Goal: Register for event/course

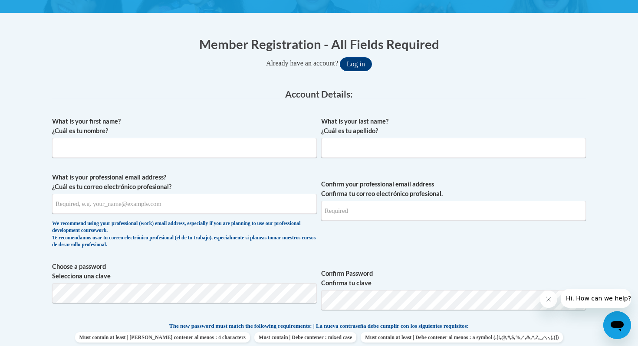
scroll to position [151, 0]
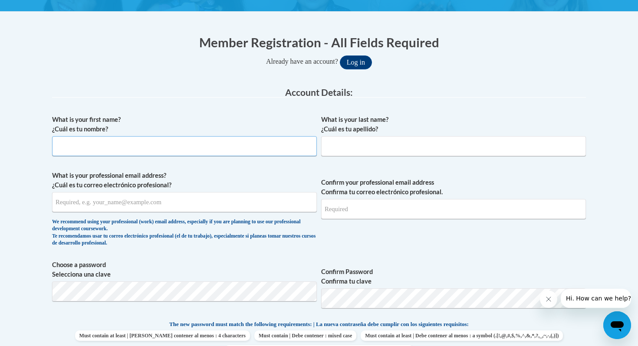
click at [215, 144] on input "What is your first name? ¿Cuál es tu nombre?" at bounding box center [184, 146] width 265 height 20
type input "Hunter"
click at [373, 144] on input "What is your last name? ¿Cuál es tu apellido?" at bounding box center [453, 146] width 265 height 20
type input "Kaiser"
click at [217, 167] on div "What is your first name? ¿Cuál es tu nombre? Hunter What is your last name? ¿Cu…" at bounding box center [319, 309] width 534 height 396
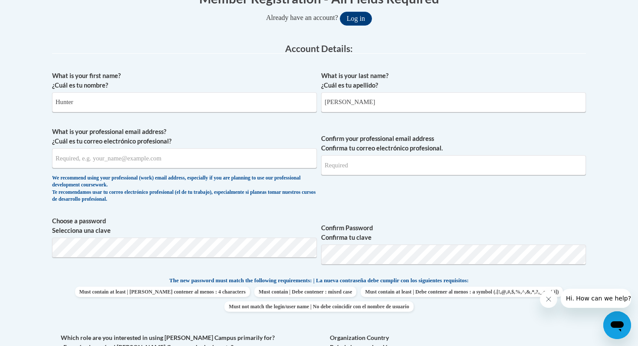
scroll to position [197, 0]
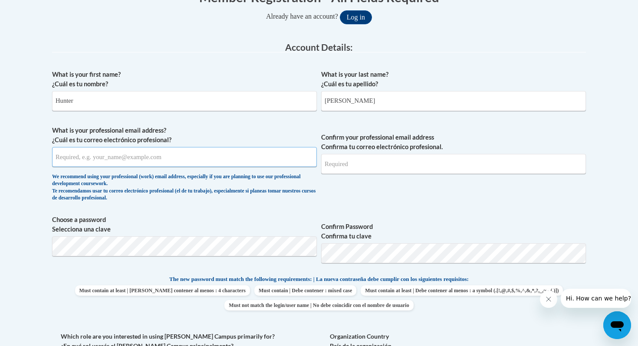
click at [151, 157] on input "What is your professional email address? ¿Cuál es tu correo electrónico profesi…" at bounding box center [184, 157] width 265 height 20
click at [340, 10] on button "Log in" at bounding box center [356, 17] width 32 height 14
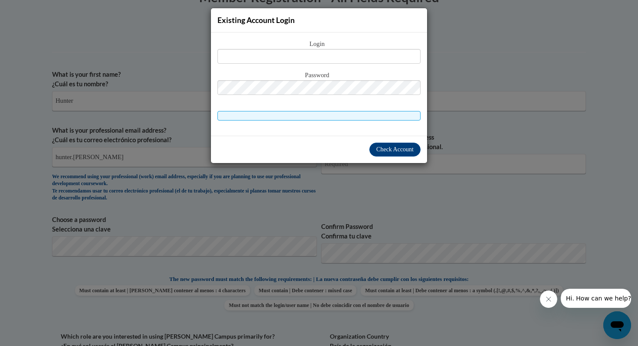
click at [285, 209] on div "Existing Account Login Login Password" at bounding box center [319, 173] width 638 height 346
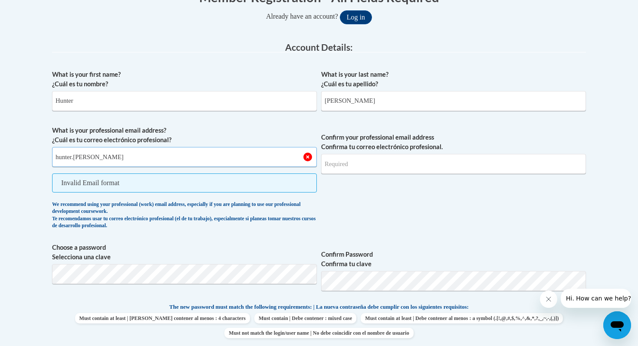
click at [148, 153] on input "hunter.kaiser" at bounding box center [184, 157] width 265 height 20
type input "hunter.kaiser@k12.hi.us"
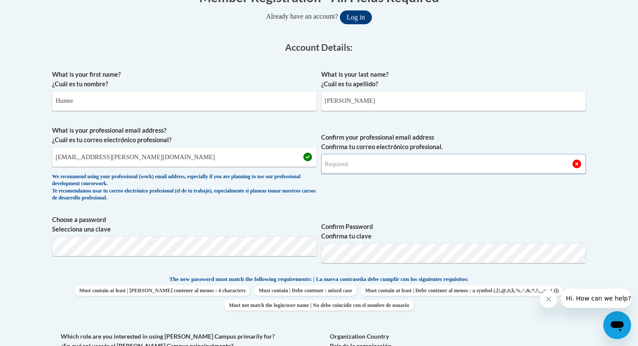
click at [342, 166] on input "Confirm your professional email address Confirma tu correo electrónico profesio…" at bounding box center [453, 164] width 265 height 20
type input "hunter.kaiser@k12.hi.us"
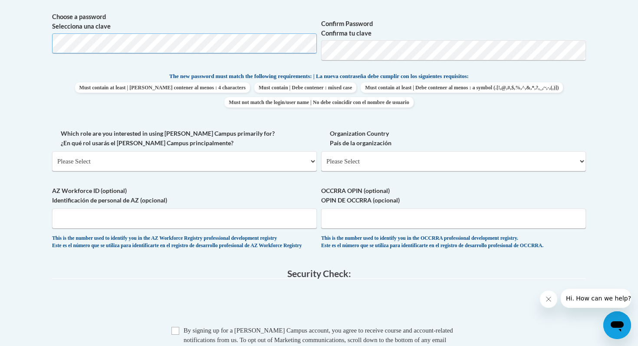
scroll to position [402, 0]
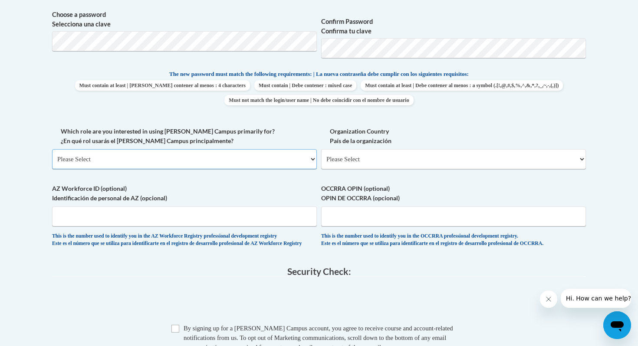
click at [203, 155] on select "Please Select College/University | Colegio/Universidad Community/Nonprofit Part…" at bounding box center [184, 159] width 265 height 20
select select "fbf2d438-af2f-41f8-98f1-81c410e29de3"
click at [52, 149] on select "Please Select College/University | Colegio/Universidad Community/Nonprofit Part…" at bounding box center [184, 159] width 265 height 20
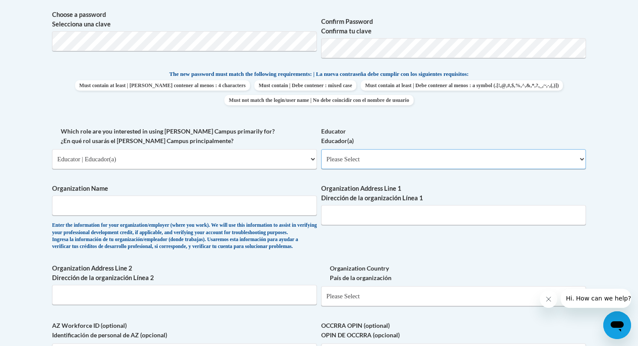
click at [348, 155] on select "Please Select Early Learning/Daycare Teacher/Family Home Care Provider | Maestr…" at bounding box center [453, 159] width 265 height 20
select select "8e40623d-54d0-45cd-9f92-5df65cd3f8cf"
click at [321, 149] on select "Please Select Early Learning/Daycare Teacher/Family Home Care Provider | Maestr…" at bounding box center [453, 159] width 265 height 20
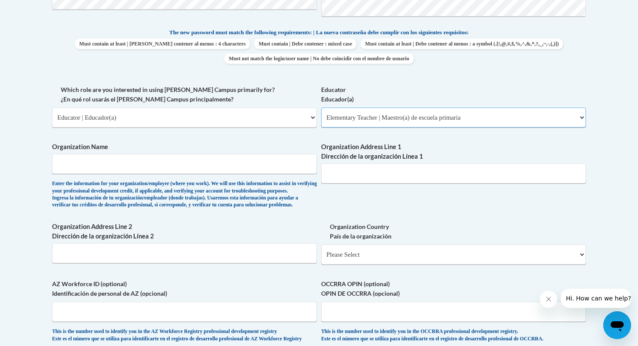
scroll to position [444, 0]
click at [229, 164] on input "Organization Name" at bounding box center [184, 164] width 265 height 20
type input "Kailua Elementary School"
click at [370, 172] on input "Organization Address Line 1 Dirección de la organización Línea 1" at bounding box center [453, 173] width 265 height 20
paste input "315 Kuulei Rd, Kailua, HI 96734"
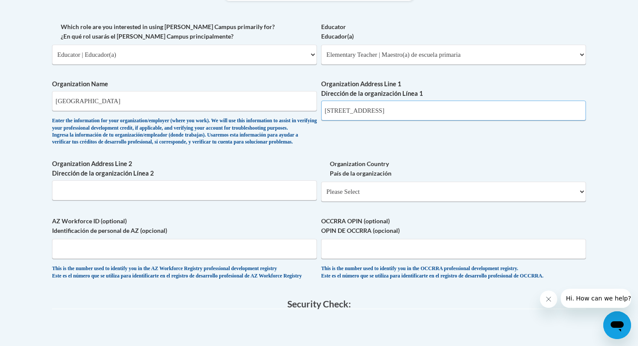
scroll to position [529, 0]
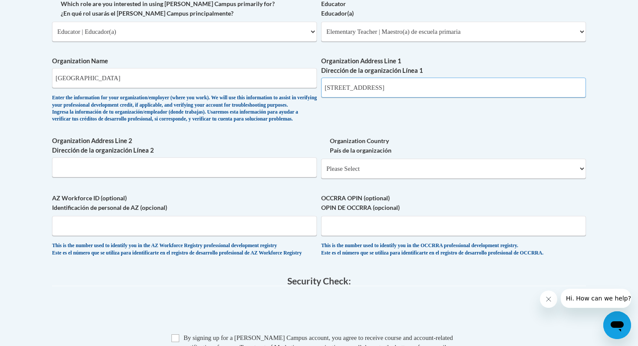
type input "315 Kuulei Rd, Kailua, HI 96734"
click at [239, 236] on input "AZ Workforce ID (optional) Identificación de personal de AZ (opcional)" at bounding box center [184, 226] width 265 height 20
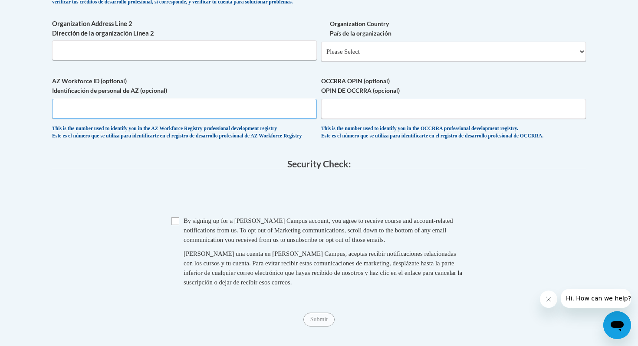
scroll to position [654, 0]
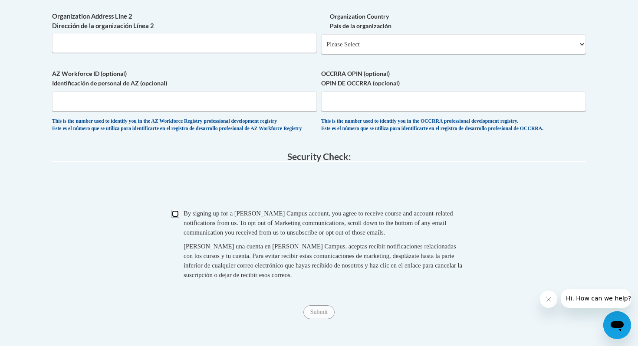
click at [172, 218] on input "Checkbox" at bounding box center [175, 214] width 8 height 8
checkbox input "true"
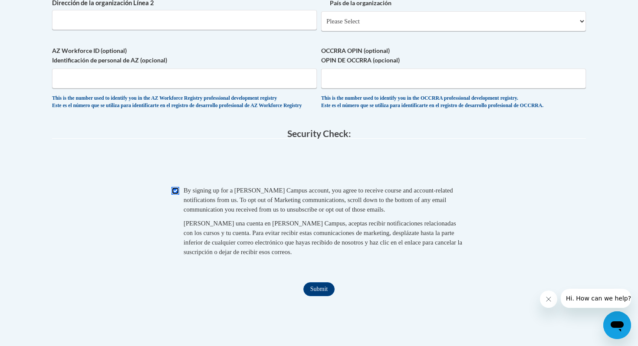
scroll to position [680, 0]
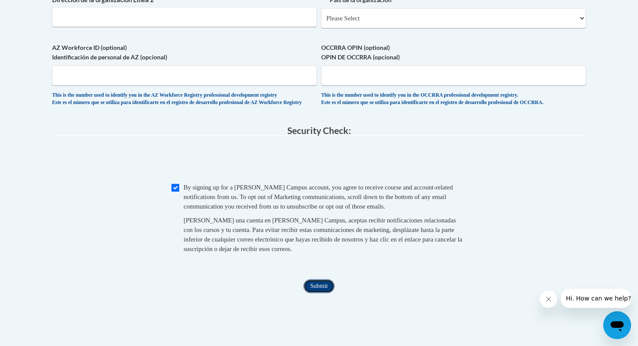
click at [314, 293] on input "Submit" at bounding box center [318, 286] width 31 height 14
click at [373, 28] on select "Please Select United States | Estados Unidos Outside of the United States | Fue…" at bounding box center [453, 18] width 265 height 20
select select "ad49bcad-a171-4b2e-b99c-48b446064914"
click at [321, 22] on select "Please Select United States | Estados Unidos Outside of the United States | Fue…" at bounding box center [453, 18] width 265 height 20
select select
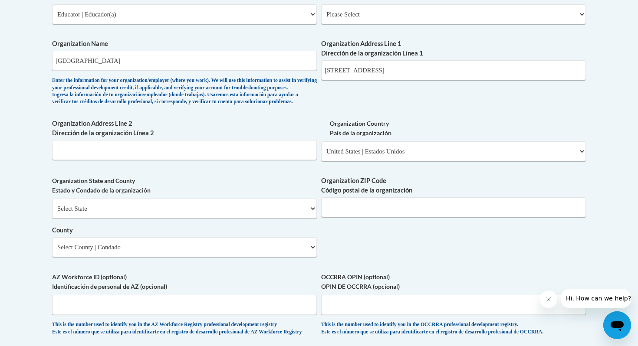
scroll to position [547, 0]
click at [189, 218] on select "Select State Alabama Alaska Arizona Arkansas California Colorado Connecticut De…" at bounding box center [184, 208] width 265 height 20
select select "Hawaii"
click at [52, 213] on select "Select State Alabama Alaska Arizona Arkansas California Colorado Connecticut De…" at bounding box center [184, 208] width 265 height 20
click at [347, 217] on input "Organization ZIP Code Código postal de la organización" at bounding box center [453, 207] width 265 height 20
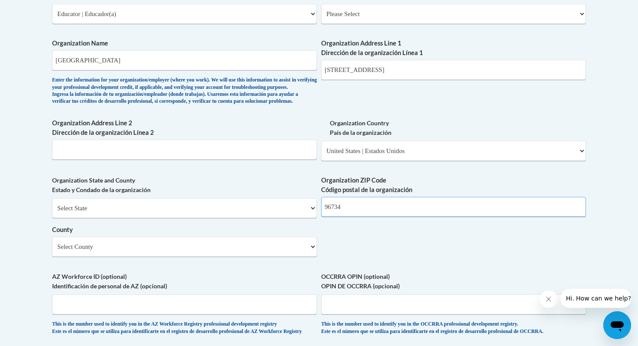
type input "96734"
click at [191, 257] on select "Select County Hawaii Honolulu Kalawao Kauai Maui" at bounding box center [184, 247] width 265 height 20
select select "Honolulu"
click at [52, 251] on select "Select County Hawaii Honolulu Kalawao Kauai Maui" at bounding box center [184, 247] width 265 height 20
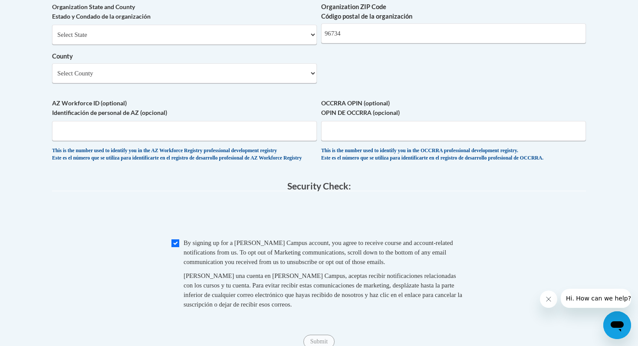
scroll to position [751, 0]
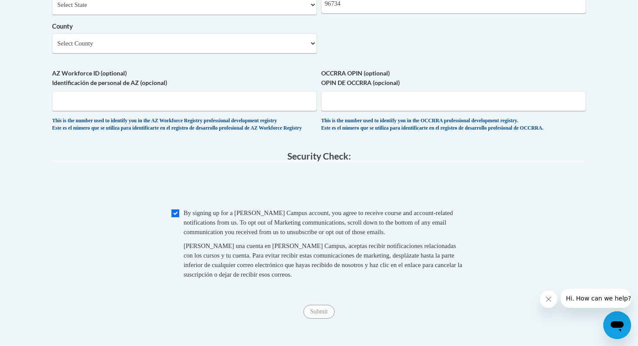
click at [179, 237] on span "Checkbox By signing up for a Cox Campus account, you agree to receive course an…" at bounding box center [318, 248] width 295 height 80
click at [178, 217] on input "Checkbox" at bounding box center [175, 214] width 8 height 8
click at [177, 217] on input "Checkbox" at bounding box center [175, 214] width 8 height 8
checkbox input "true"
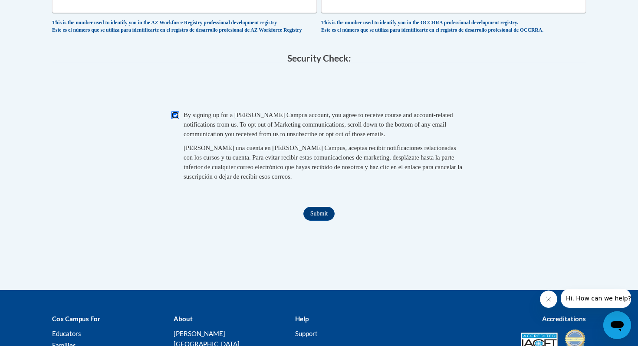
scroll to position [856, 0]
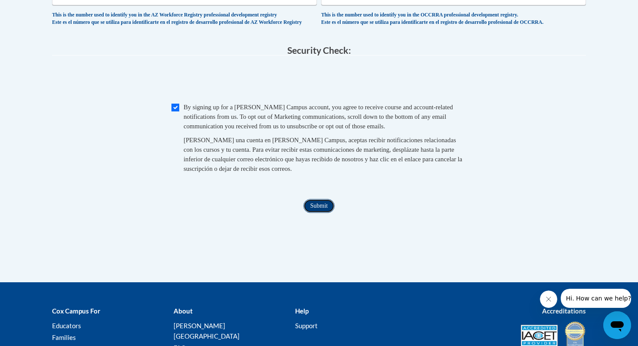
click at [318, 213] on input "Submit" at bounding box center [318, 206] width 31 height 14
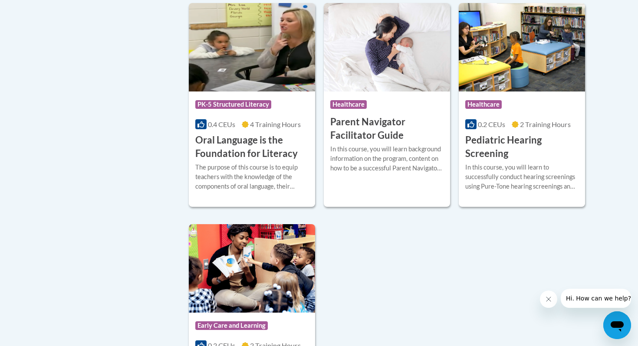
scroll to position [1857, 0]
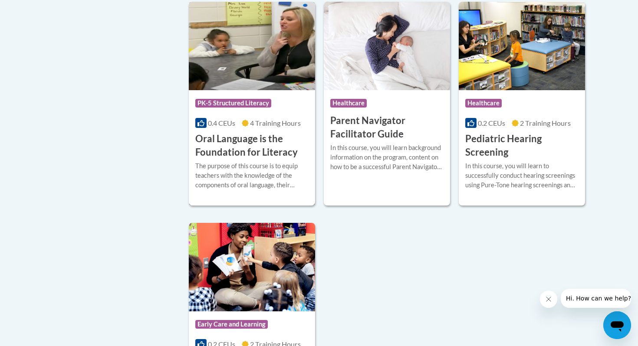
click at [251, 159] on h3 "Oral Language is the Foundation for Literacy" at bounding box center [251, 145] width 113 height 27
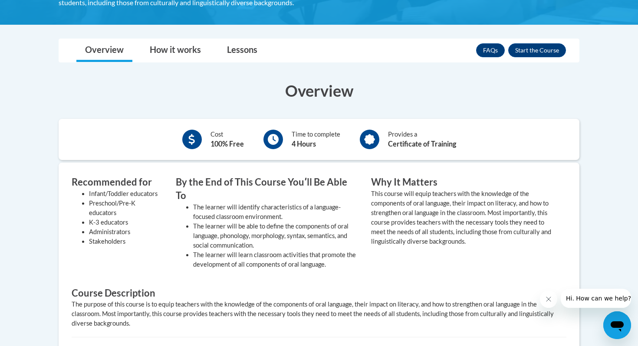
scroll to position [234, 0]
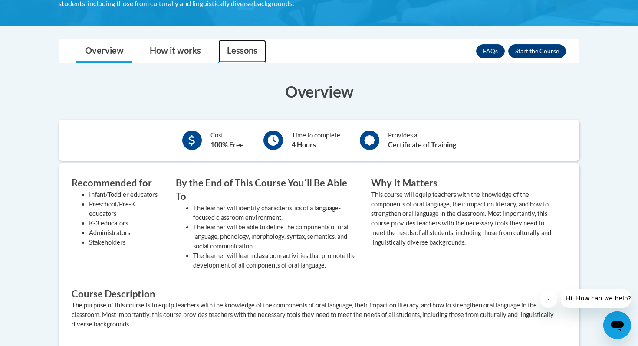
click at [233, 58] on link "Lessons" at bounding box center [242, 51] width 48 height 23
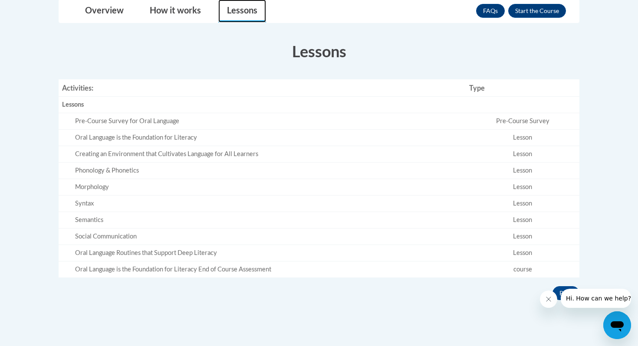
scroll to position [275, 0]
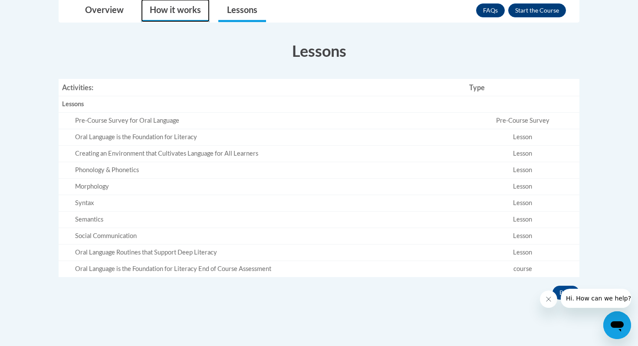
click at [179, 13] on link "How it works" at bounding box center [175, 10] width 69 height 23
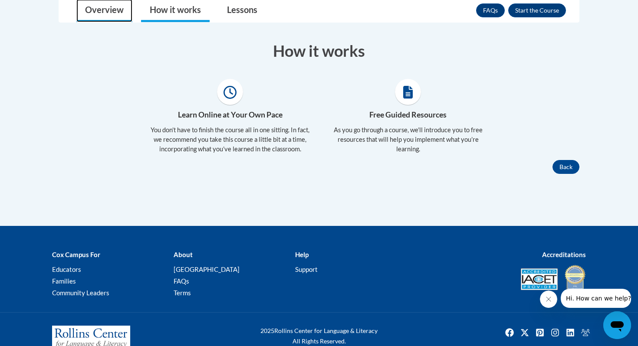
click at [118, 16] on link "Overview" at bounding box center [104, 10] width 56 height 23
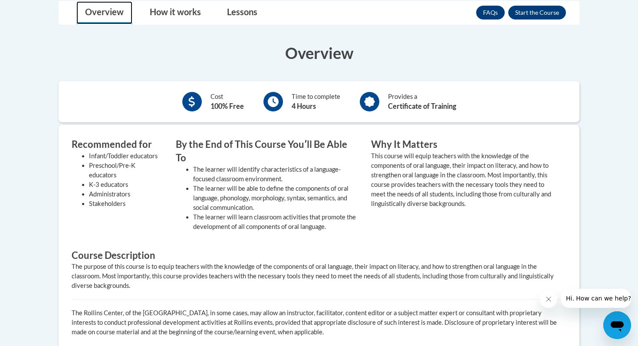
scroll to position [272, 0]
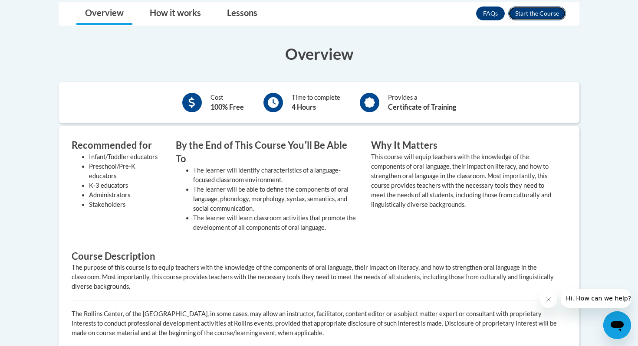
click at [536, 17] on button "Enroll" at bounding box center [537, 14] width 58 height 14
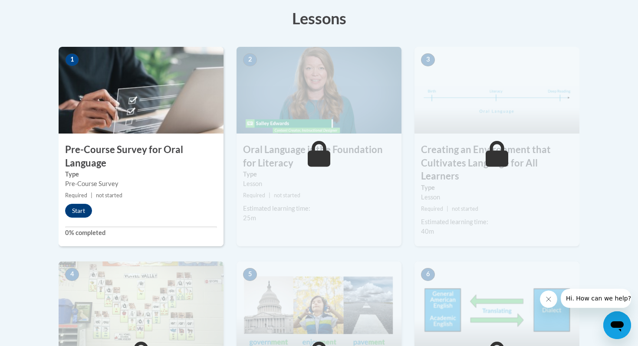
scroll to position [245, 0]
click at [79, 212] on button "Start" at bounding box center [78, 210] width 27 height 14
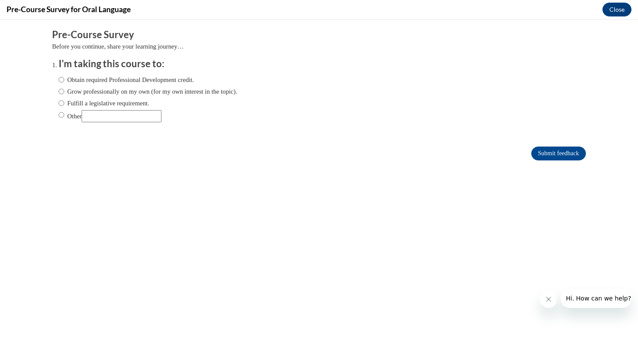
scroll to position [0, 0]
click at [117, 80] on label "Obtain required Professional Development credit." at bounding box center [126, 80] width 135 height 10
click at [64, 80] on input "Obtain required Professional Development credit." at bounding box center [62, 80] width 6 height 10
radio input "true"
click at [547, 154] on input "Submit feedback" at bounding box center [558, 154] width 55 height 14
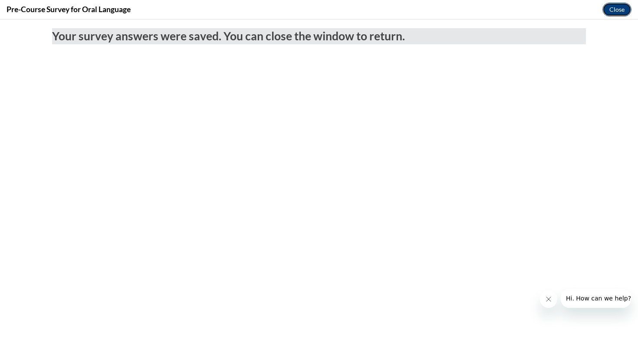
click at [609, 5] on button "Close" at bounding box center [616, 10] width 29 height 14
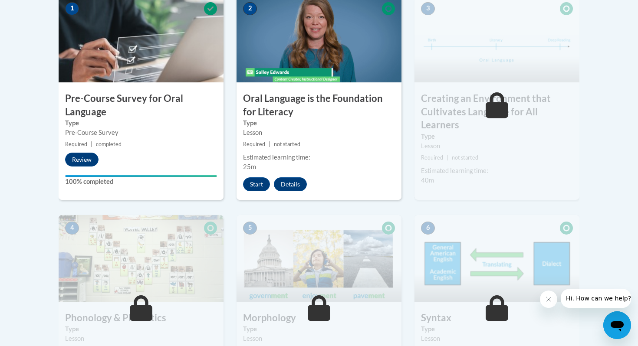
scroll to position [299, 0]
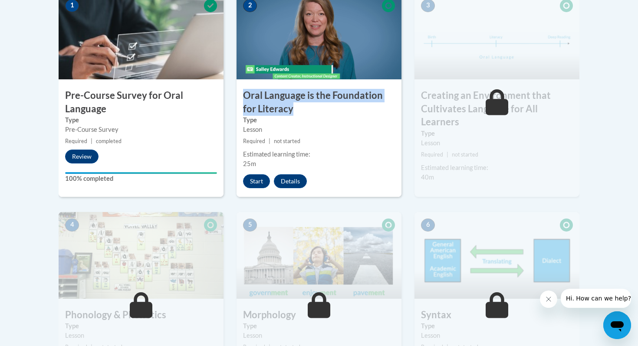
drag, startPoint x: 243, startPoint y: 94, endPoint x: 295, endPoint y: 104, distance: 52.6
click at [295, 104] on h3 "Oral Language is the Foundation for Literacy" at bounding box center [318, 102] width 165 height 27
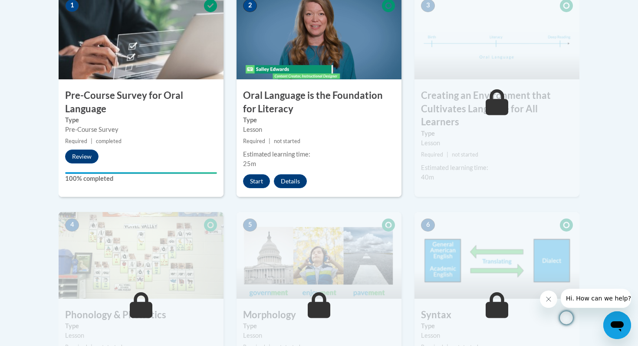
click at [285, 126] on div "Lesson" at bounding box center [319, 130] width 152 height 10
click at [256, 180] on button "Start" at bounding box center [256, 181] width 27 height 14
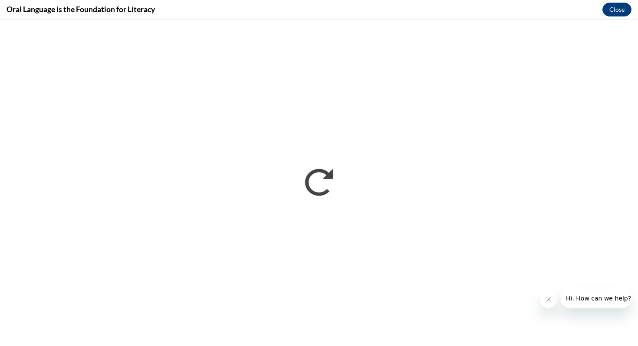
scroll to position [0, 0]
click at [547, 308] on button "Close message from company" at bounding box center [548, 299] width 17 height 17
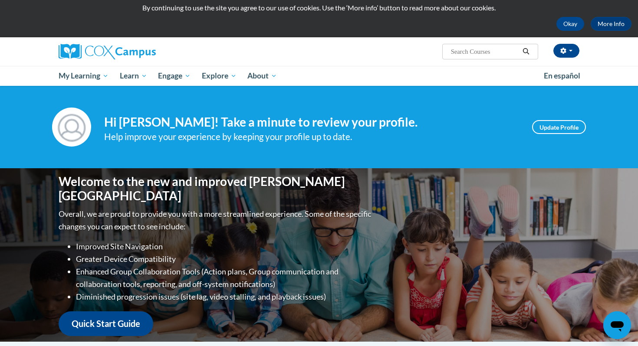
scroll to position [19, 0]
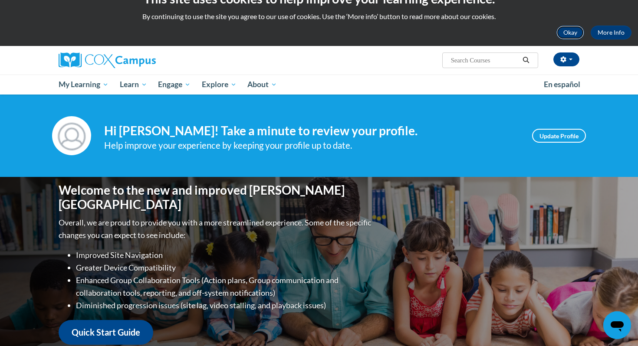
click at [578, 34] on button "Okay" at bounding box center [570, 33] width 28 height 14
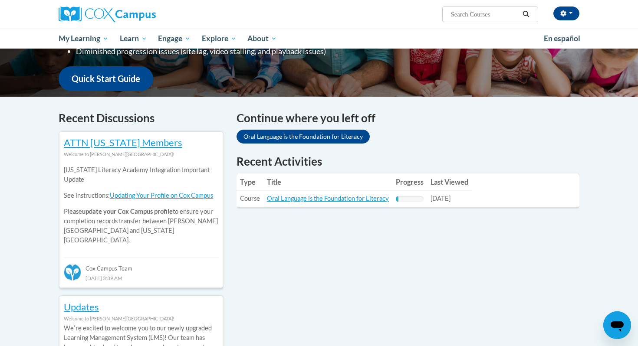
scroll to position [211, 0]
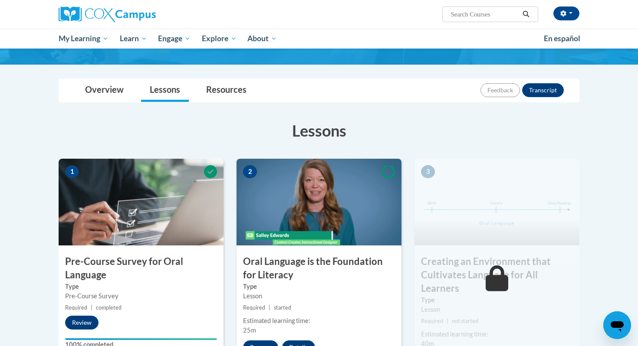
scroll to position [65, 0]
